Goal: Browse casually: Explore the website without a specific task or goal

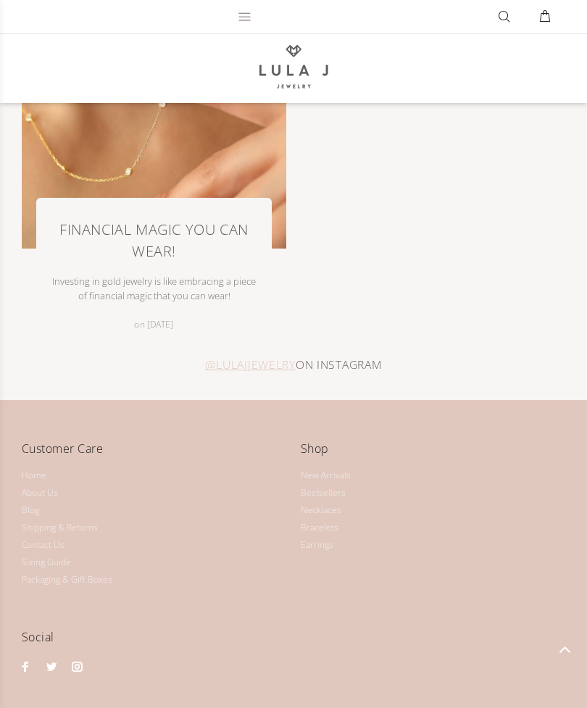
scroll to position [2174, 0]
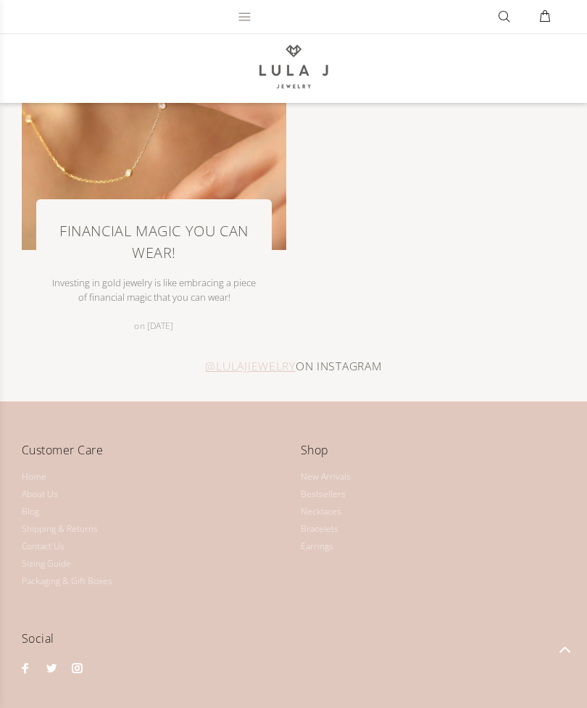
click at [332, 491] on link "Bestsellers" at bounding box center [323, 494] width 45 height 17
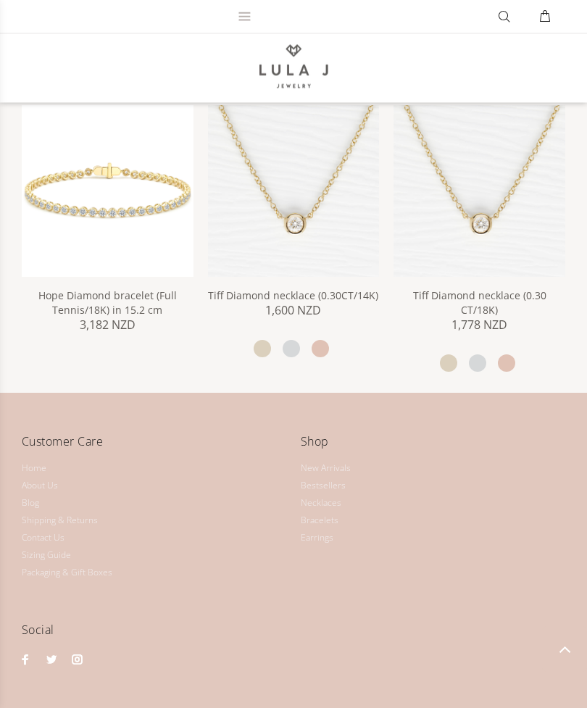
scroll to position [1630, 0]
click at [79, 564] on link "Packaging & Gift Boxes" at bounding box center [67, 572] width 91 height 17
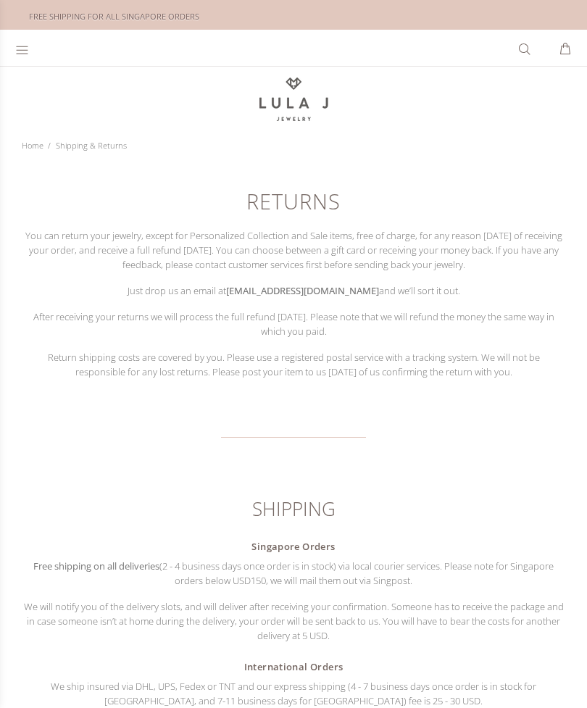
click at [29, 58] on div at bounding box center [23, 47] width 17 height 33
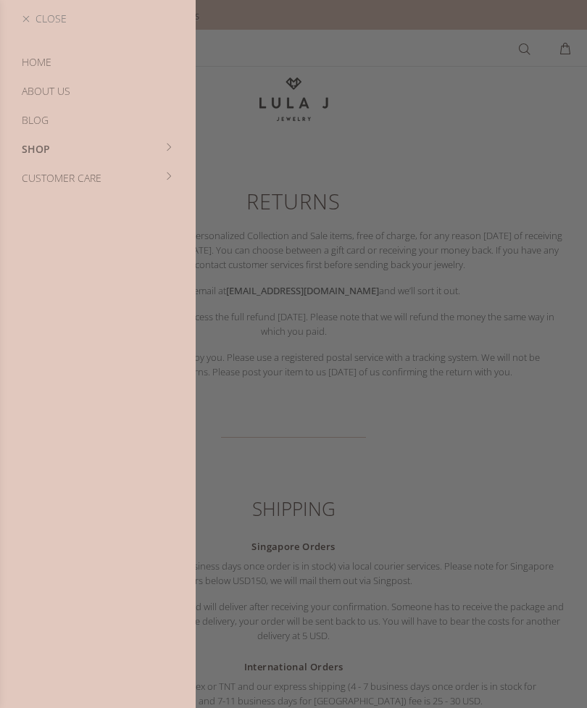
click at [174, 152] on link "SHOP" at bounding box center [98, 149] width 196 height 29
click at [39, 231] on link "Sale" at bounding box center [98, 236] width 196 height 29
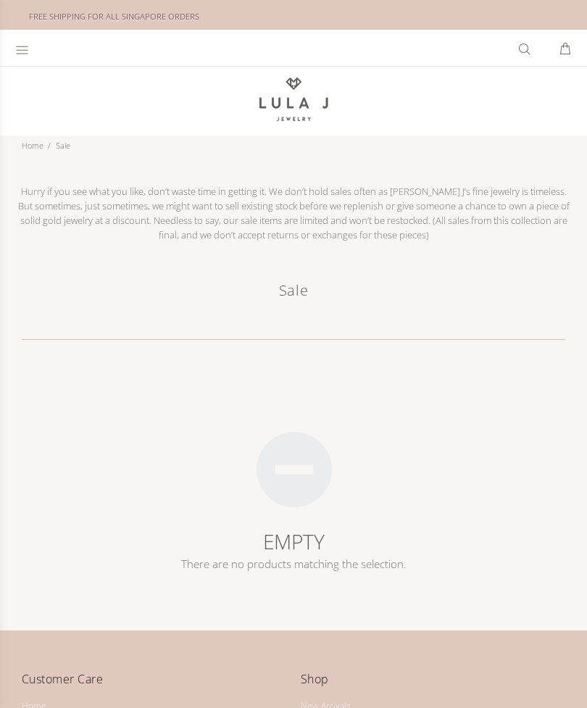
click at [25, 47] on icon at bounding box center [22, 50] width 14 height 14
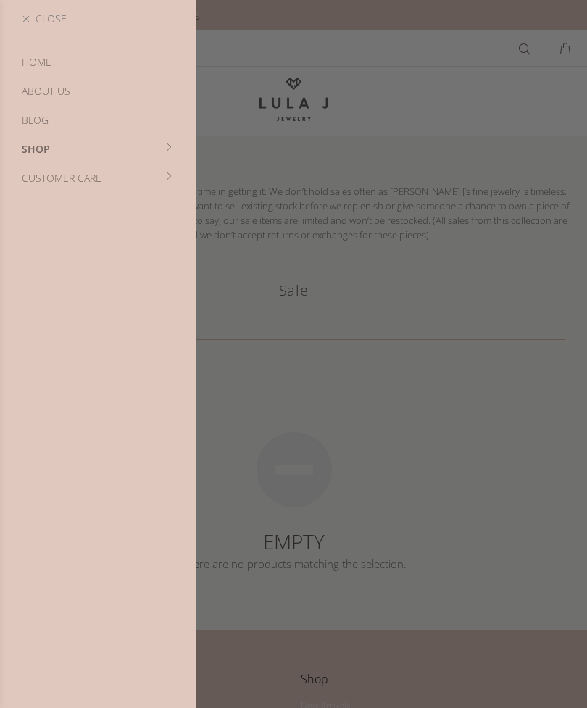
click at [32, 64] on link "HOME" at bounding box center [98, 62] width 196 height 29
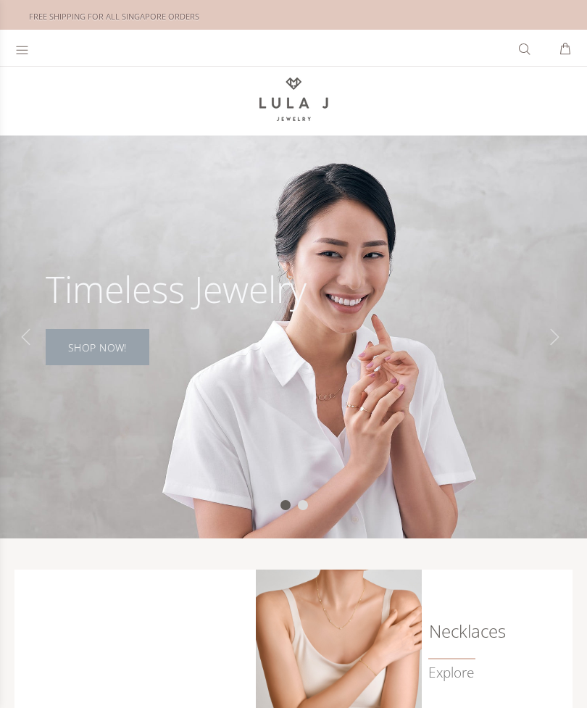
click at [101, 342] on link "SHOP NOW!" at bounding box center [98, 347] width 104 height 36
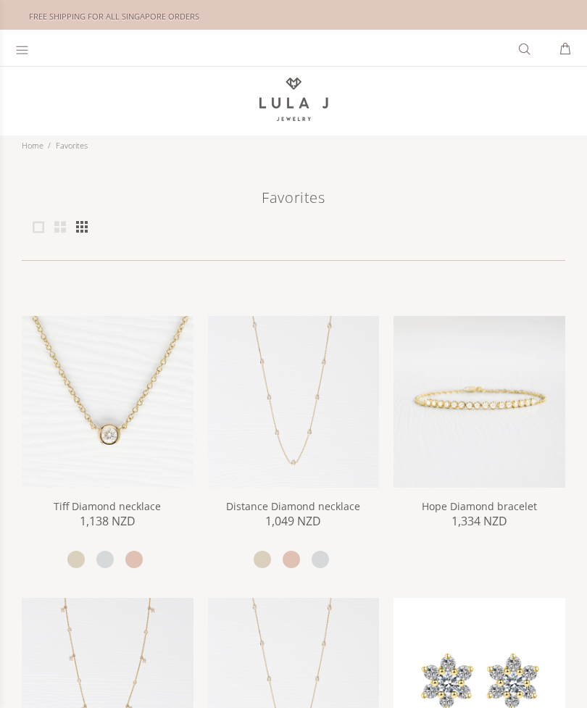
click at [17, 45] on icon at bounding box center [22, 50] width 14 height 14
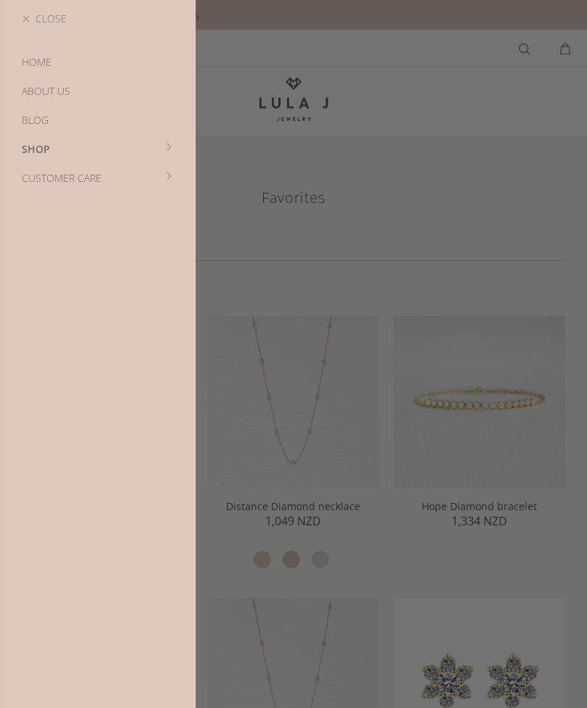
click at [259, 281] on div at bounding box center [293, 354] width 587 height 708
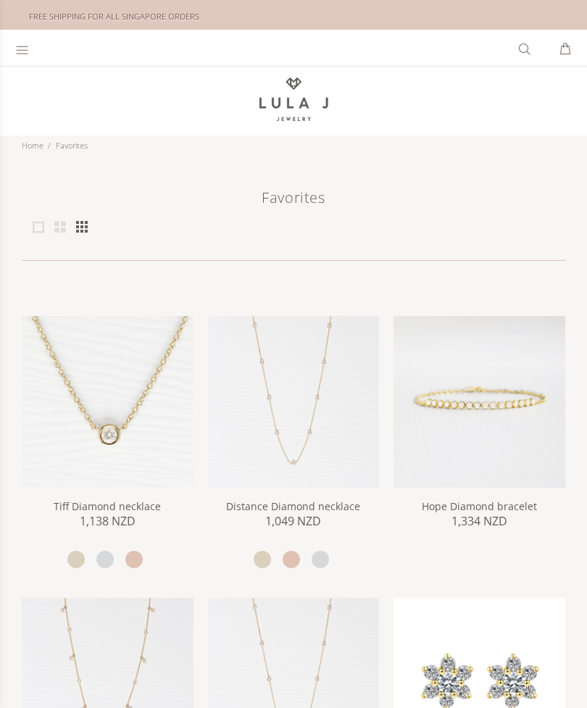
click at [20, 55] on icon at bounding box center [22, 50] width 14 height 14
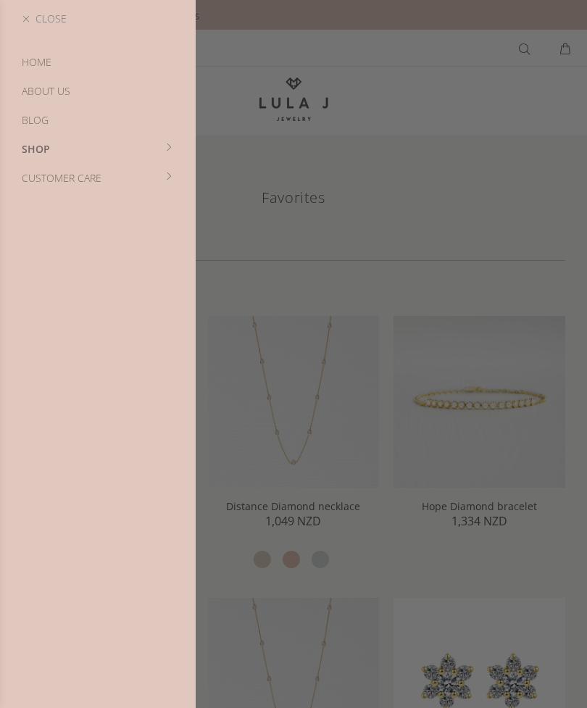
click at [36, 69] on link "HOME" at bounding box center [98, 62] width 196 height 29
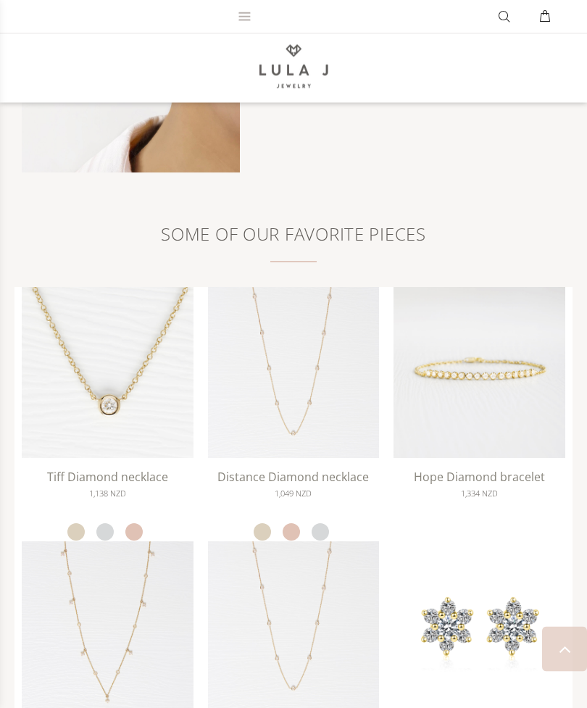
scroll to position [1233, 0]
